Goal: Transaction & Acquisition: Purchase product/service

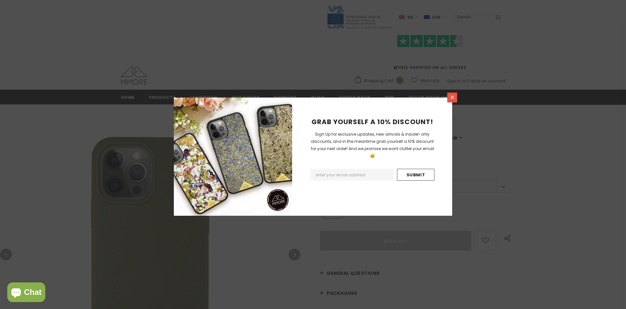
click at [452, 97] on icon at bounding box center [452, 98] width 4 height 4
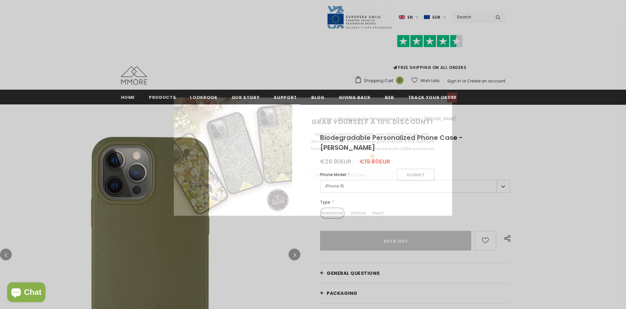
click at [452, 97] on icon at bounding box center [452, 98] width 4 height 4
